Goal: Transaction & Acquisition: Purchase product/service

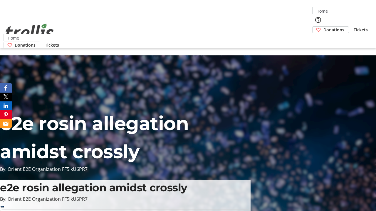
click at [323, 27] on span "Donations" at bounding box center [333, 30] width 21 height 6
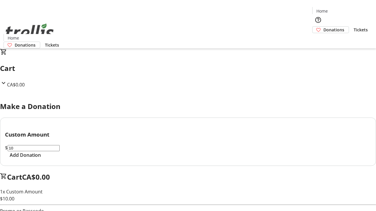
select select "CA"
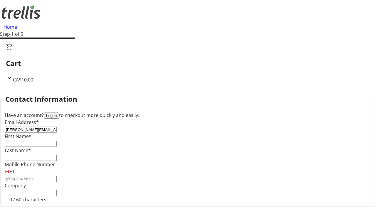
type input "[PERSON_NAME][EMAIL_ADDRESS][DOMAIN_NAME]"
type input "[PERSON_NAME]"
type input "Beer"
type input "[STREET_ADDRESS][PERSON_NAME]"
type input "Kelowna"
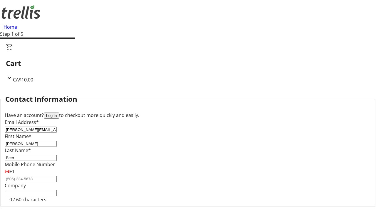
select select "BC"
type input "Kelowna"
type input "V1Y 0C2"
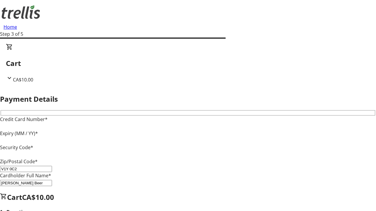
type input "V1Y 0C2"
